Goal: Browse casually

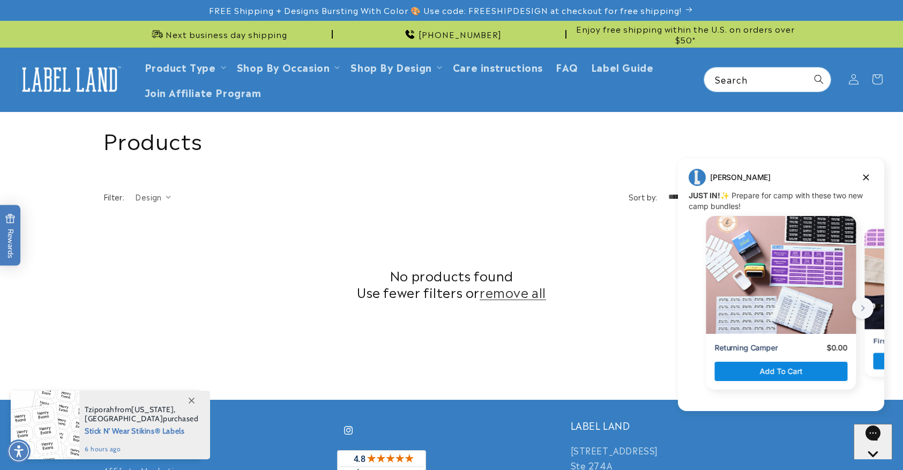
scroll to position [354, 0]
